Goal: Transaction & Acquisition: Purchase product/service

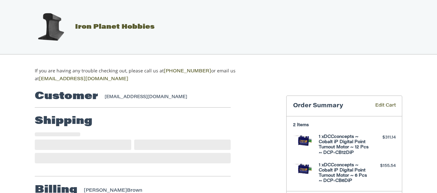
select select "**"
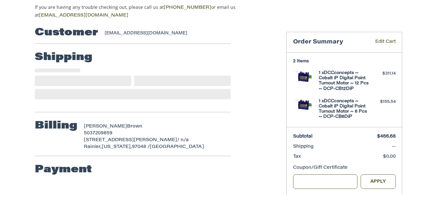
scroll to position [103, 0]
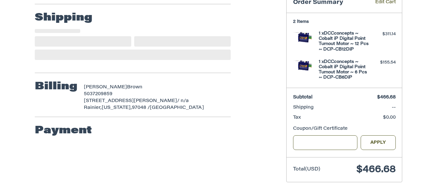
select select "**"
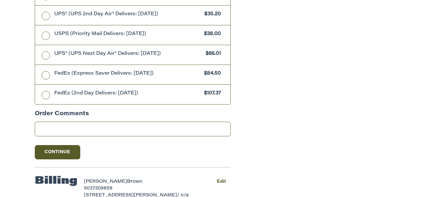
scroll to position [537, 0]
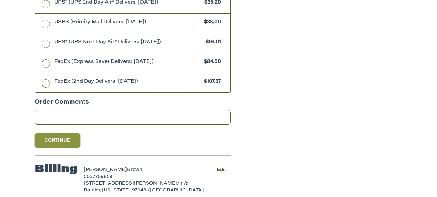
click at [64, 141] on button "Continue" at bounding box center [58, 141] width 46 height 14
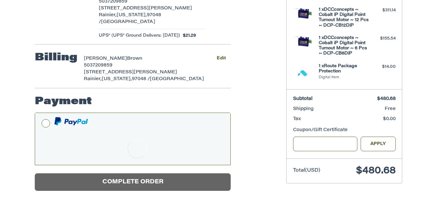
scroll to position [124, 0]
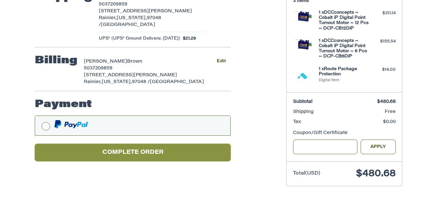
click at [147, 144] on button "Complete order" at bounding box center [133, 153] width 196 height 18
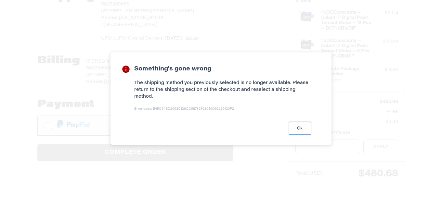
click at [302, 131] on button "Ok" at bounding box center [300, 128] width 22 height 13
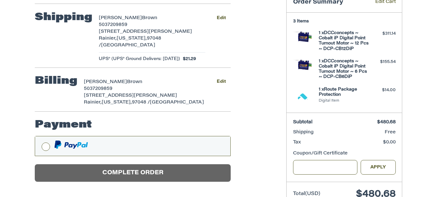
scroll to position [26, 0]
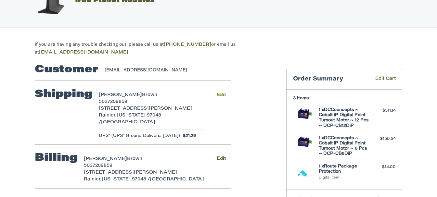
click at [222, 93] on button "Edit" at bounding box center [221, 94] width 19 height 9
select select "**"
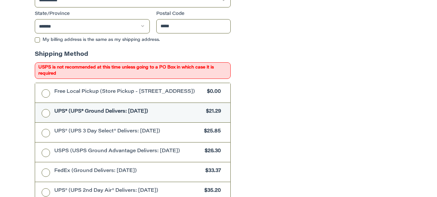
scroll to position [354, 0]
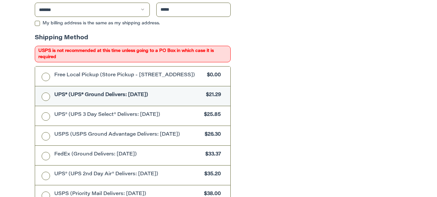
click at [78, 98] on span "UPS® (UPS® Ground Delivers: [DATE])" at bounding box center [128, 95] width 149 height 7
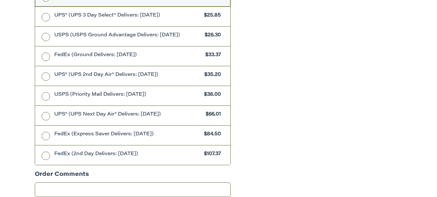
scroll to position [484, 0]
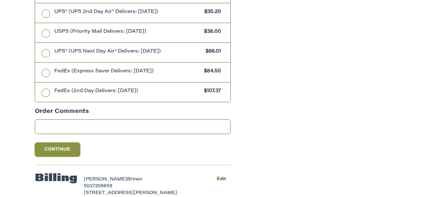
click at [56, 147] on button "Continue" at bounding box center [58, 150] width 46 height 14
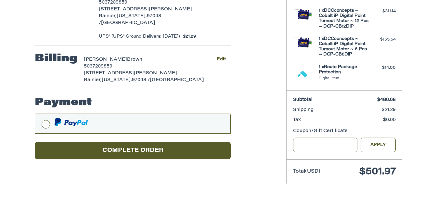
scroll to position [124, 0]
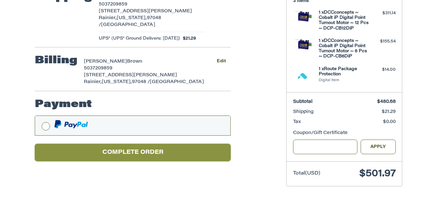
click at [192, 144] on button "Complete order" at bounding box center [133, 153] width 196 height 18
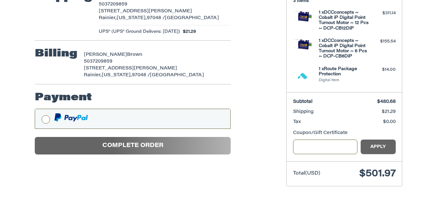
scroll to position [64, 0]
